Goal: Task Accomplishment & Management: Manage account settings

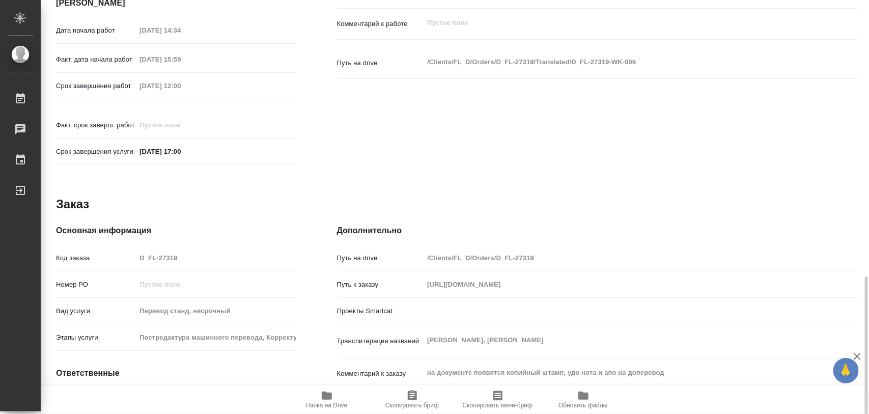
scroll to position [454, 0]
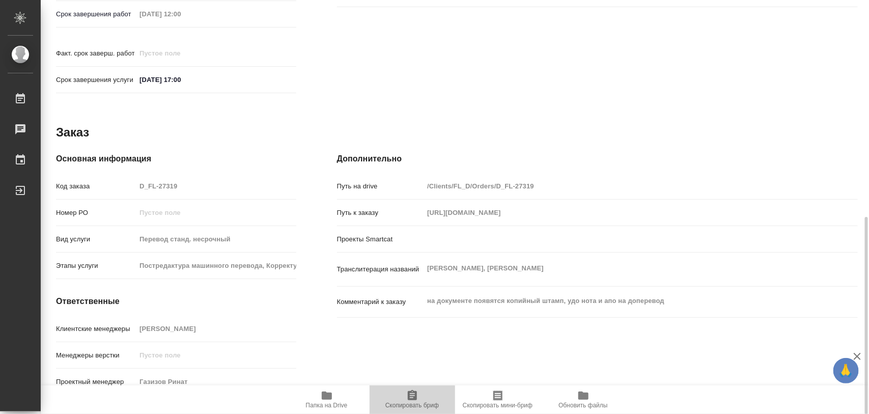
click at [414, 400] on icon "button" at bounding box center [412, 395] width 9 height 10
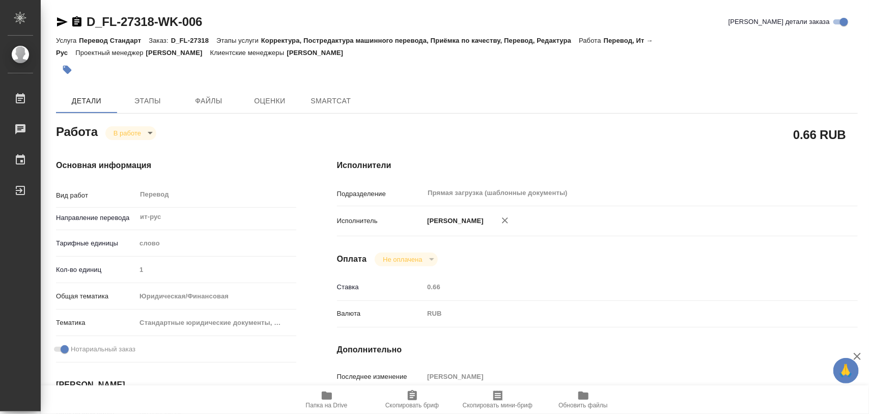
type textarea "x"
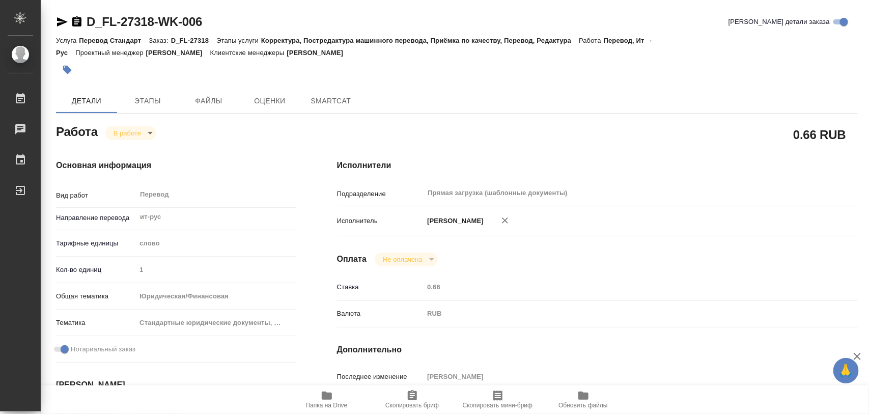
type textarea "x"
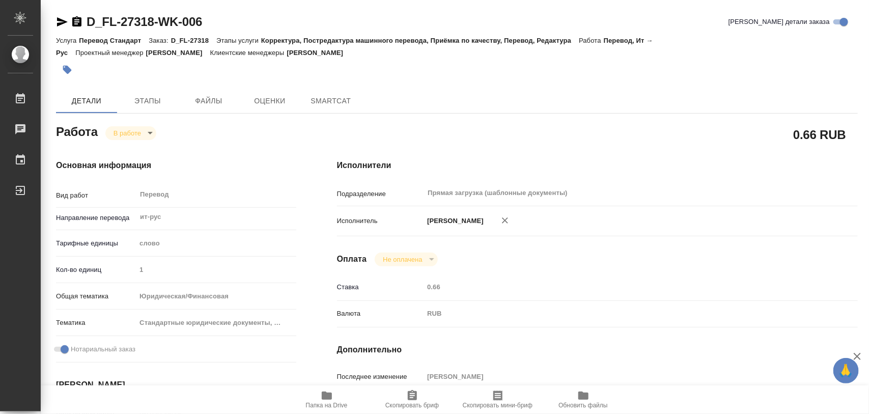
type textarea "x"
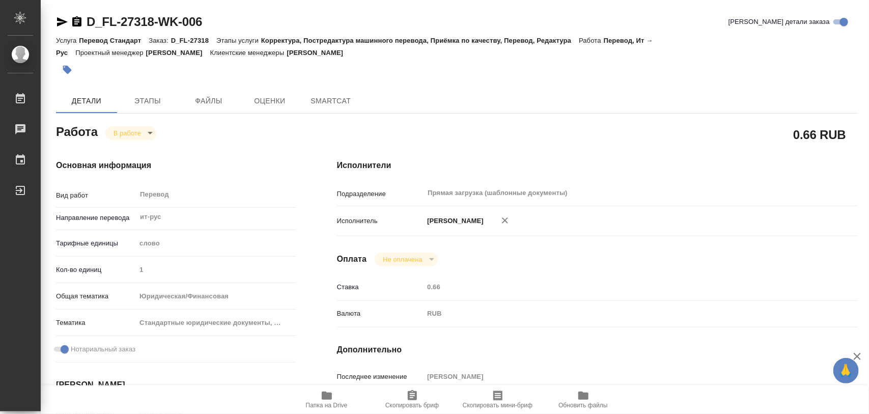
type textarea "x"
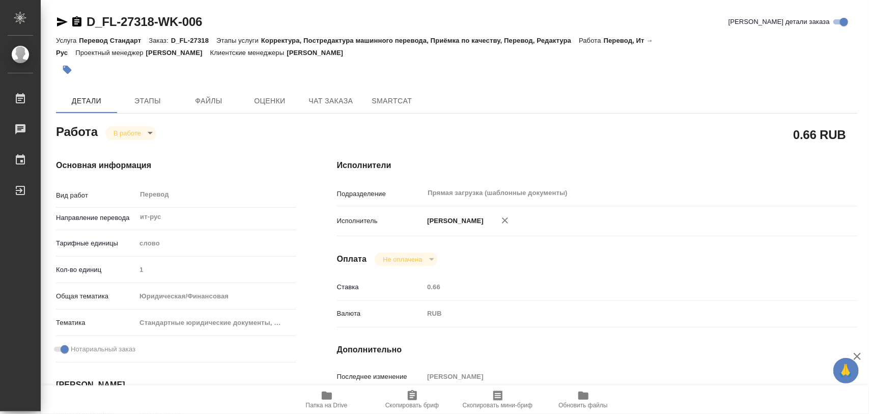
type textarea "x"
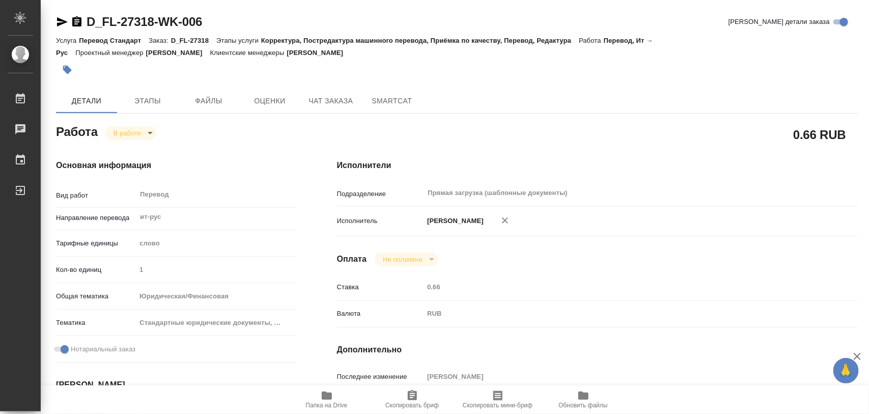
type textarea "x"
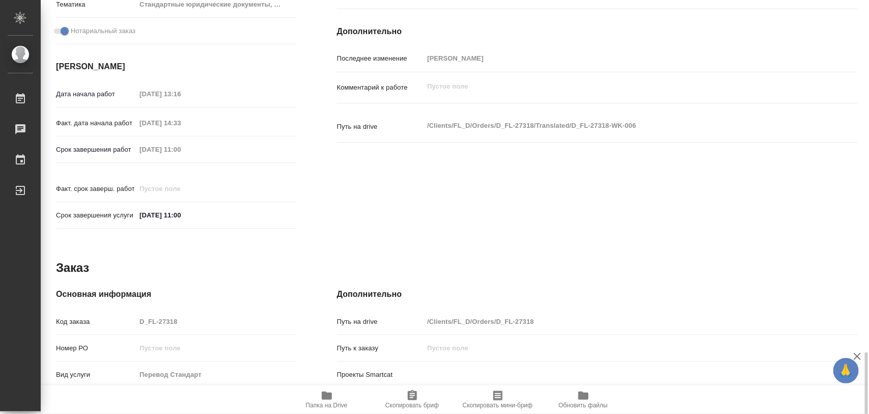
scroll to position [454, 0]
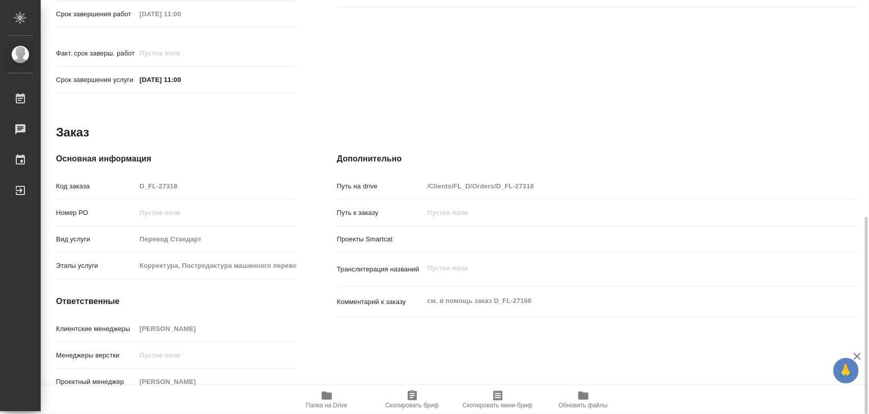
click at [209, 320] on div "Клиентские менеджеры Булахова Елена" at bounding box center [176, 329] width 240 height 18
click at [415, 398] on icon "button" at bounding box center [412, 395] width 9 height 10
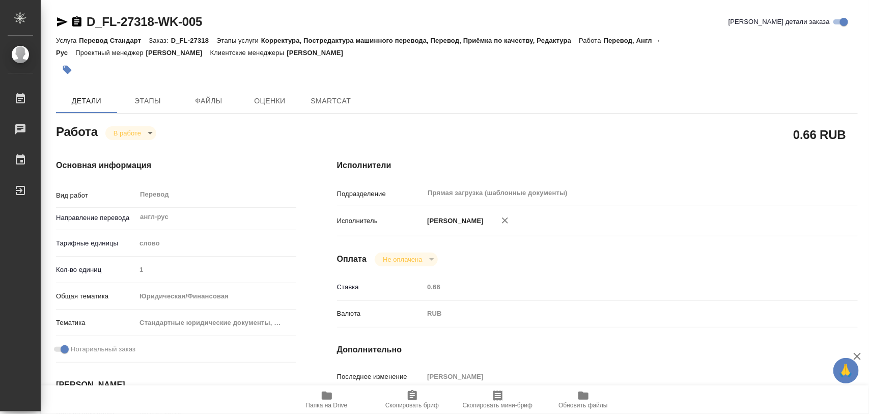
type textarea "x"
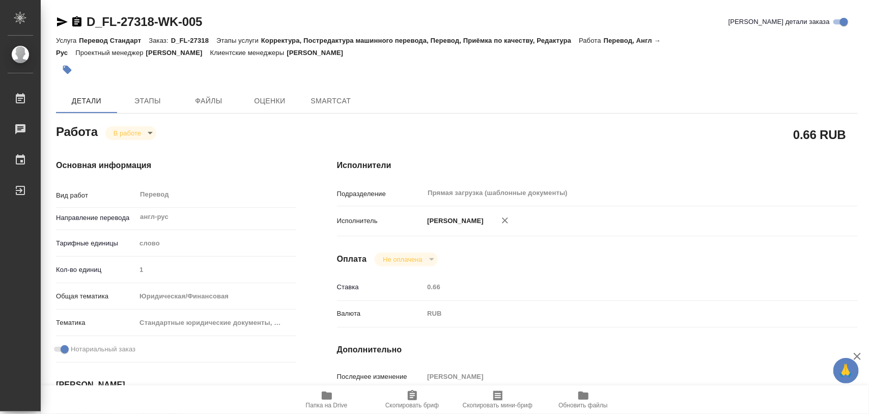
type textarea "x"
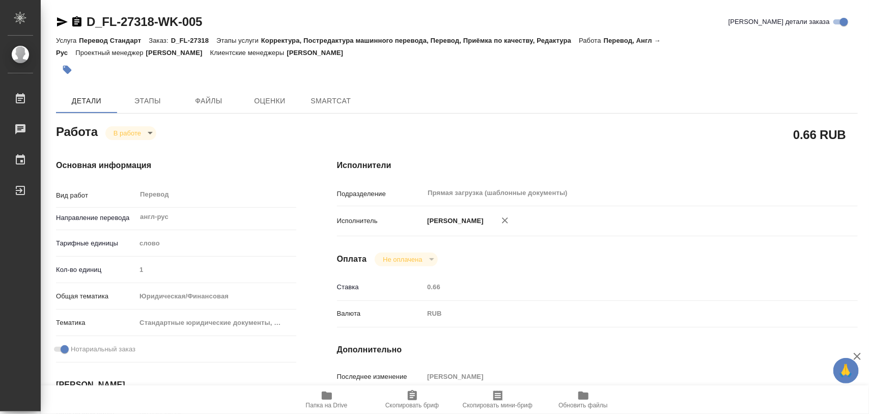
type textarea "x"
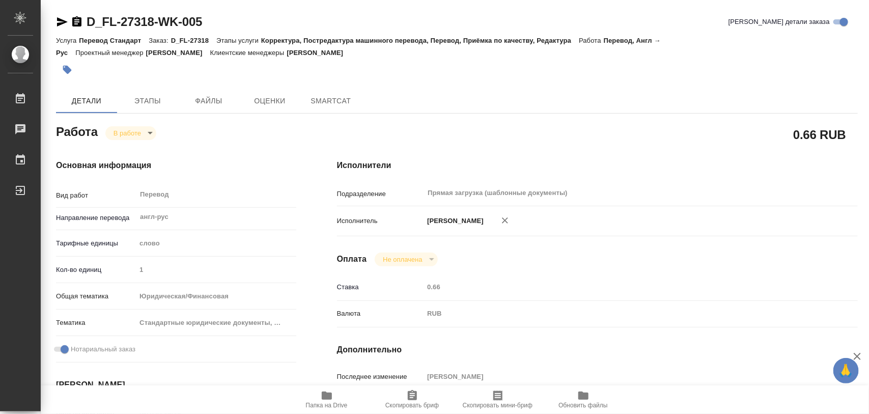
type textarea "x"
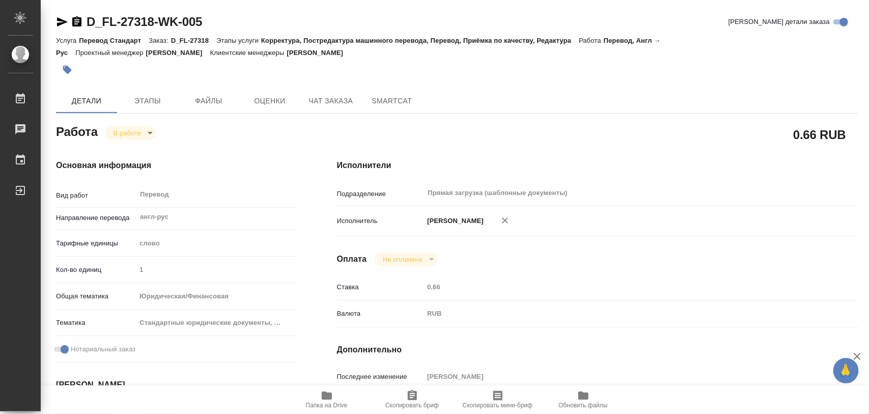
type textarea "x"
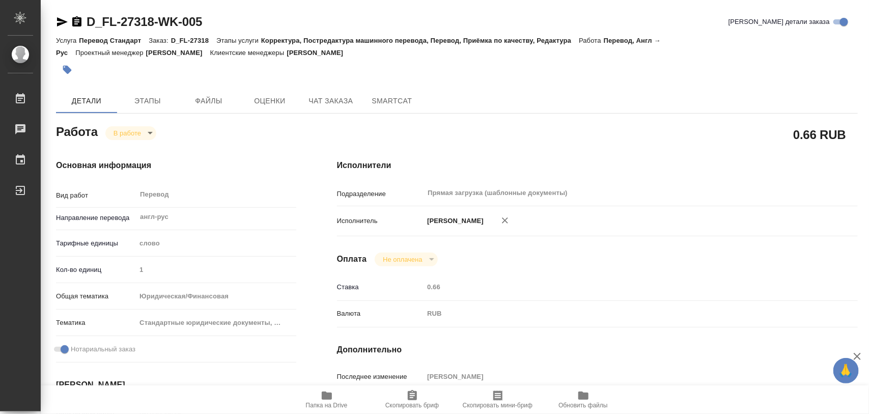
type textarea "x"
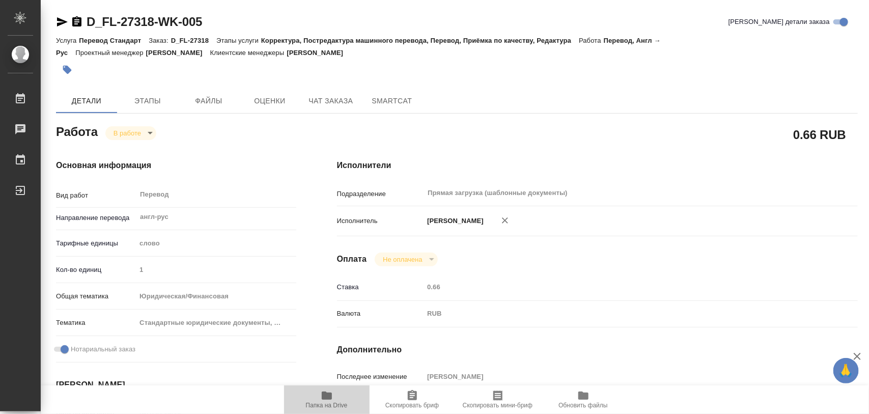
click at [325, 396] on icon "button" at bounding box center [327, 396] width 10 height 8
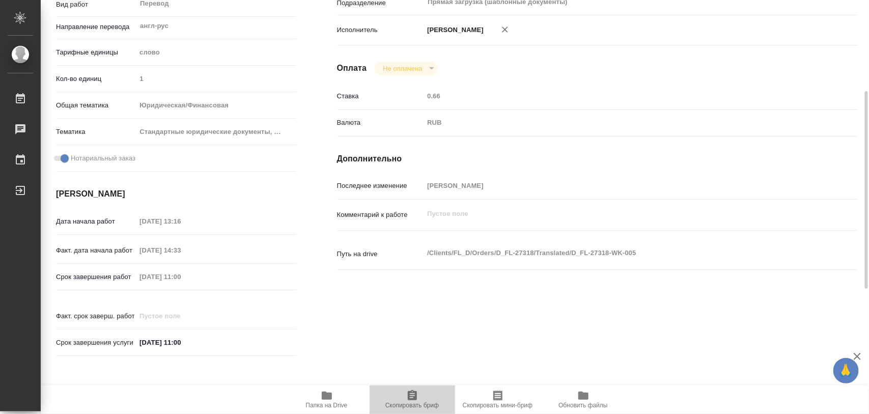
click at [414, 400] on icon "button" at bounding box center [412, 395] width 9 height 10
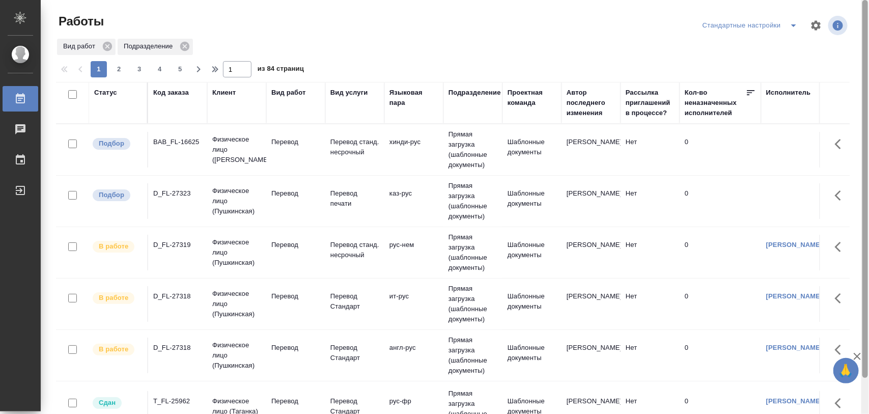
drag, startPoint x: 866, startPoint y: 128, endPoint x: 869, endPoint y: 55, distance: 73.4
click at [869, 55] on div at bounding box center [866, 207] width 8 height 415
click at [793, 26] on icon "split button" at bounding box center [794, 25] width 12 height 12
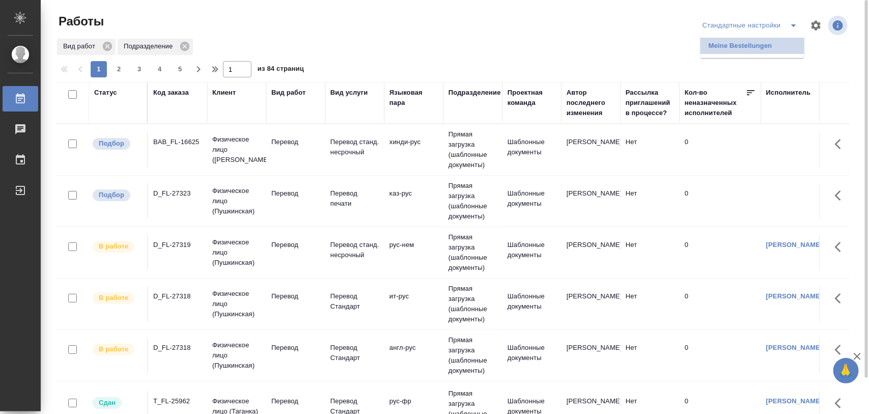
click at [761, 44] on li "Meine Bestellungen" at bounding box center [753, 46] width 104 height 16
